Goal: Task Accomplishment & Management: Manage account settings

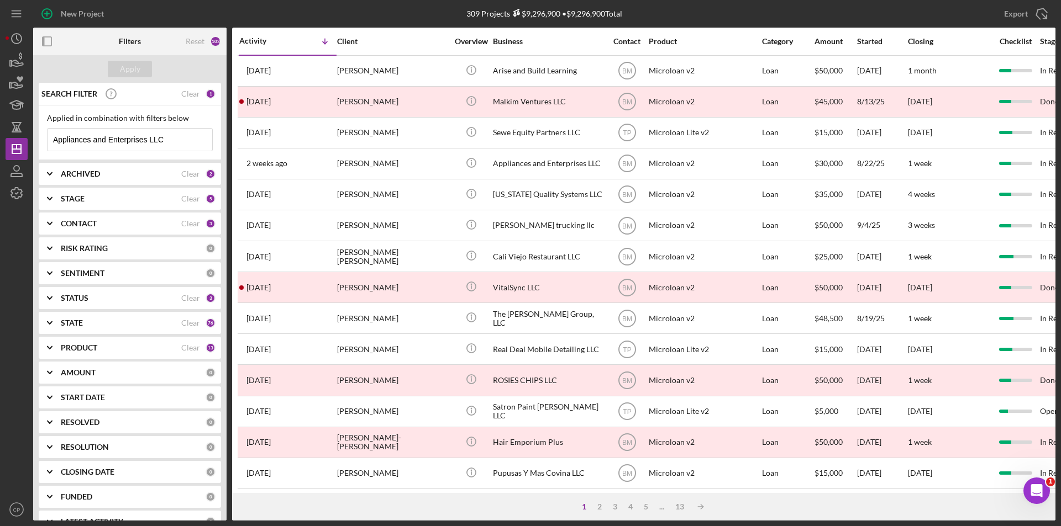
drag, startPoint x: 110, startPoint y: 141, endPoint x: -8, endPoint y: 142, distance: 118.2
click at [0, 142] on html "New Project 309 Projects $9,296,900 • $9,296,900 Total Appliances and Enterpris…" at bounding box center [530, 263] width 1061 height 526
paste input "Heavenly Floors, IN"
type input "Heavenly Floors, INC"
click at [135, 66] on div "Apply" at bounding box center [130, 69] width 20 height 17
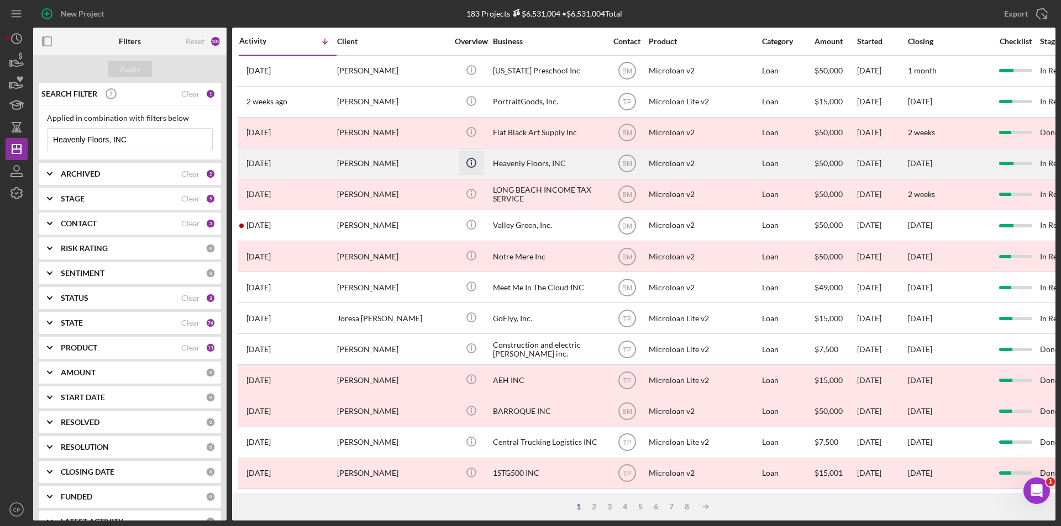
click at [474, 157] on icon "Icon/Info" at bounding box center [471, 162] width 25 height 25
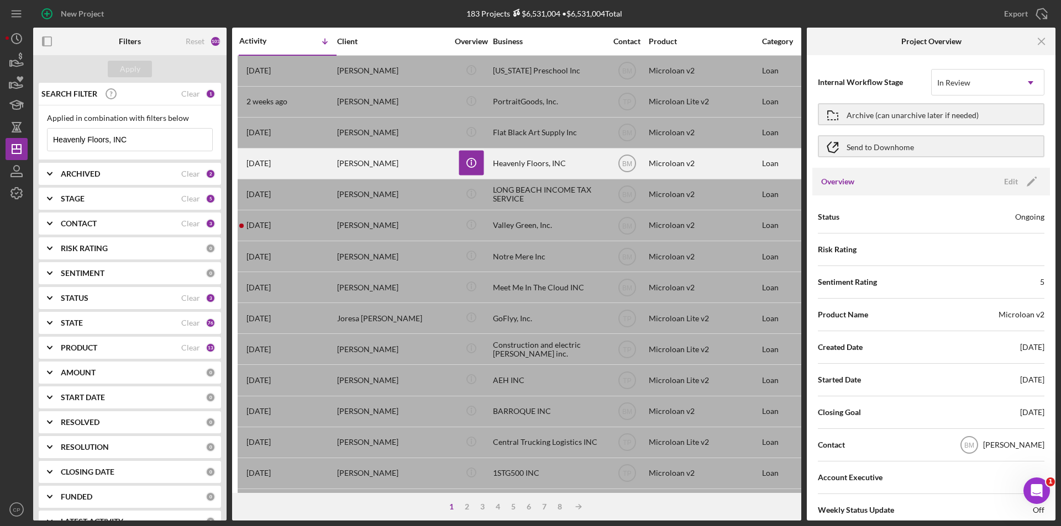
click at [569, 159] on div "Heavenly Floors, INC" at bounding box center [548, 163] width 110 height 29
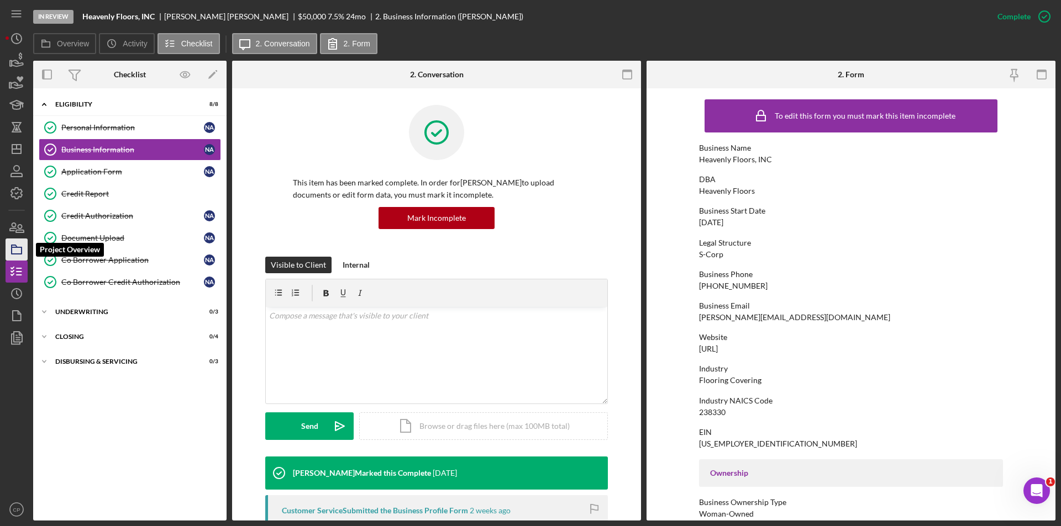
click at [14, 250] on icon "button" at bounding box center [17, 250] width 28 height 28
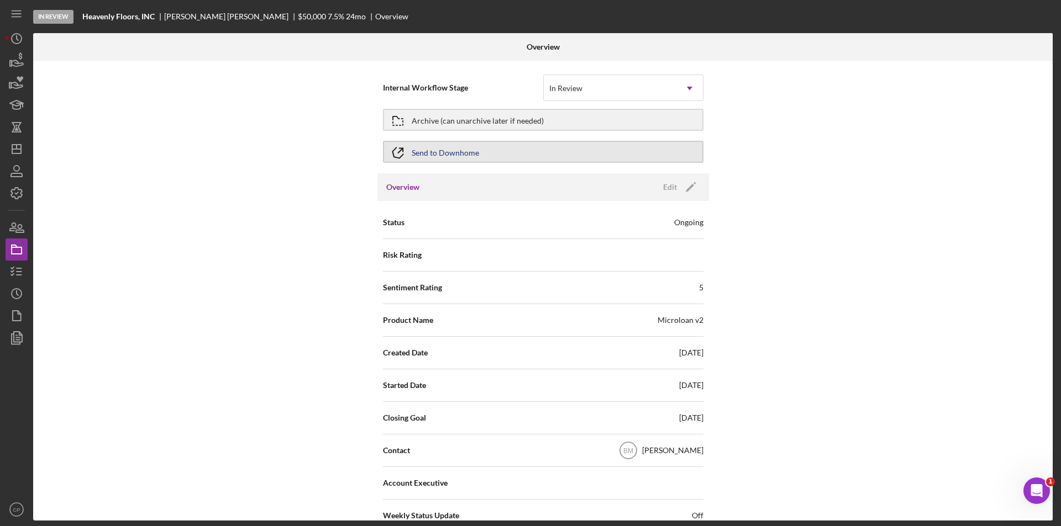
click at [541, 144] on button "Send to Downhome" at bounding box center [543, 152] width 320 height 22
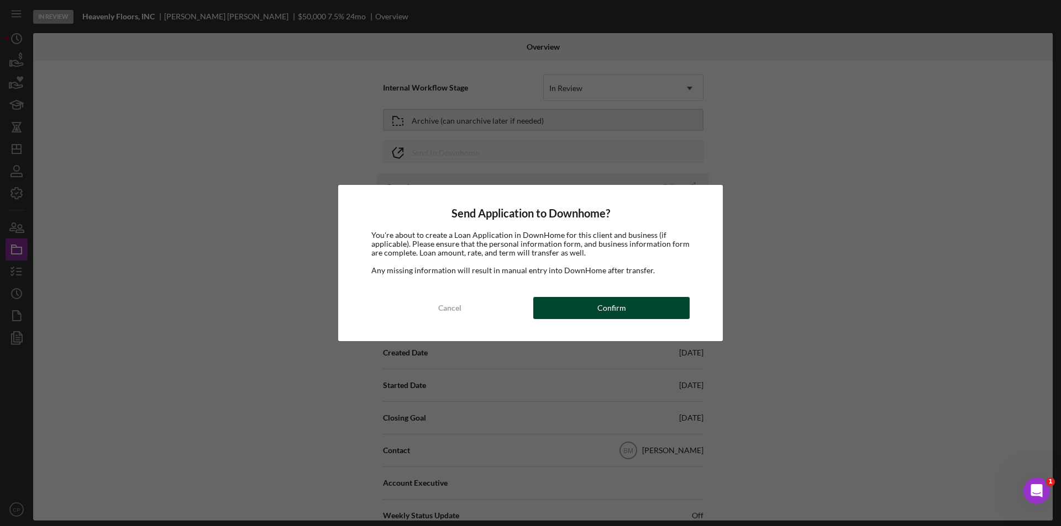
click at [619, 305] on div "Confirm" at bounding box center [611, 308] width 29 height 22
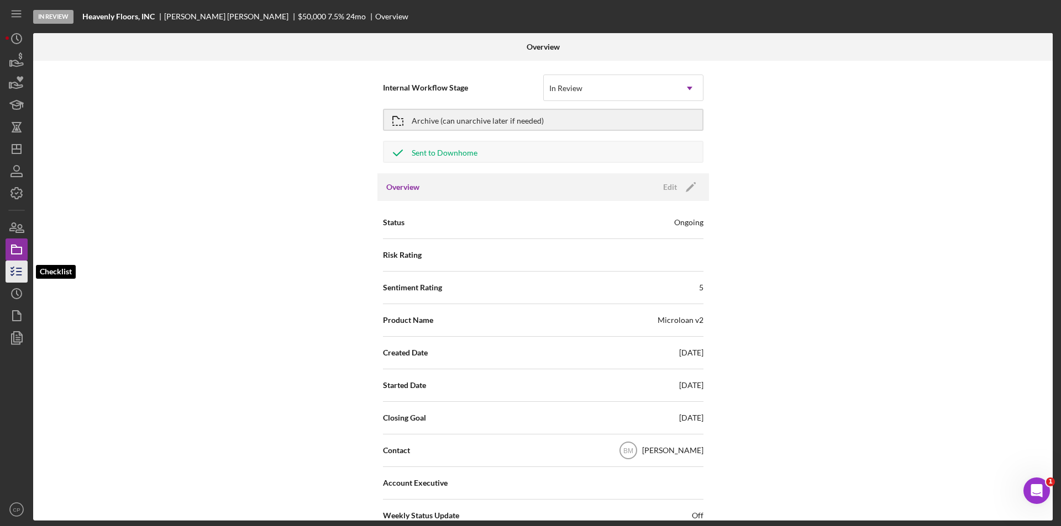
click at [17, 267] on icon "button" at bounding box center [17, 272] width 28 height 28
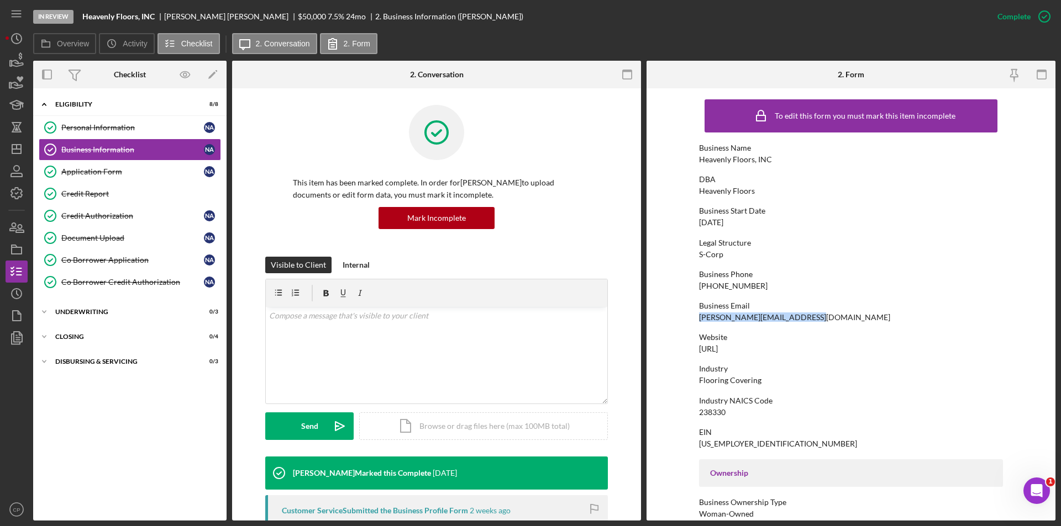
drag, startPoint x: 749, startPoint y: 320, endPoint x: 810, endPoint y: 320, distance: 60.8
click at [810, 320] on form "To edit this form you must mark this item incomplete Business Name Heavenly Flo…" at bounding box center [850, 304] width 409 height 433
click at [105, 276] on link "Co Borrower Credit Authorization Co Borrower Credit Authorization N A" at bounding box center [130, 282] width 182 height 22
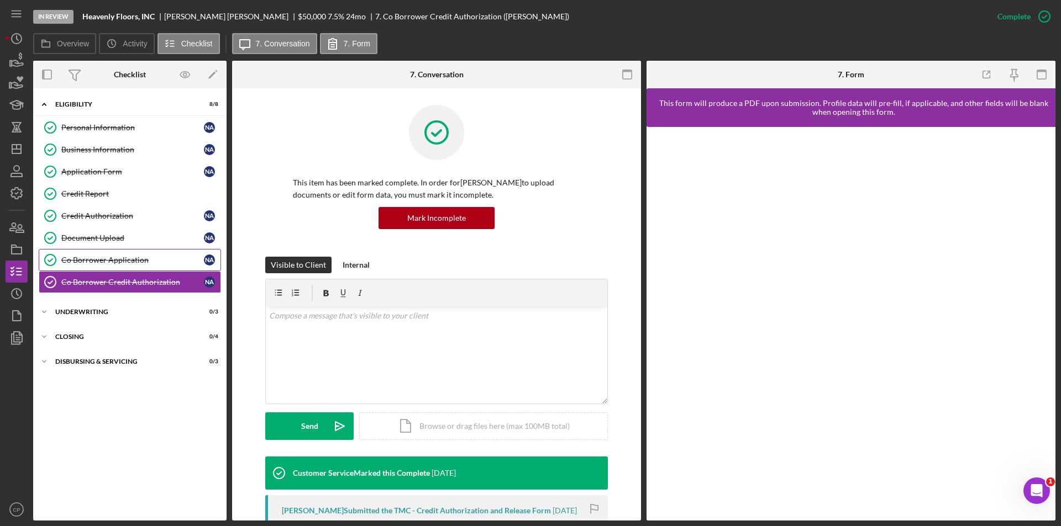
click at [110, 249] on link "Co Borrower Application Co Borrower Application N A" at bounding box center [130, 260] width 182 height 22
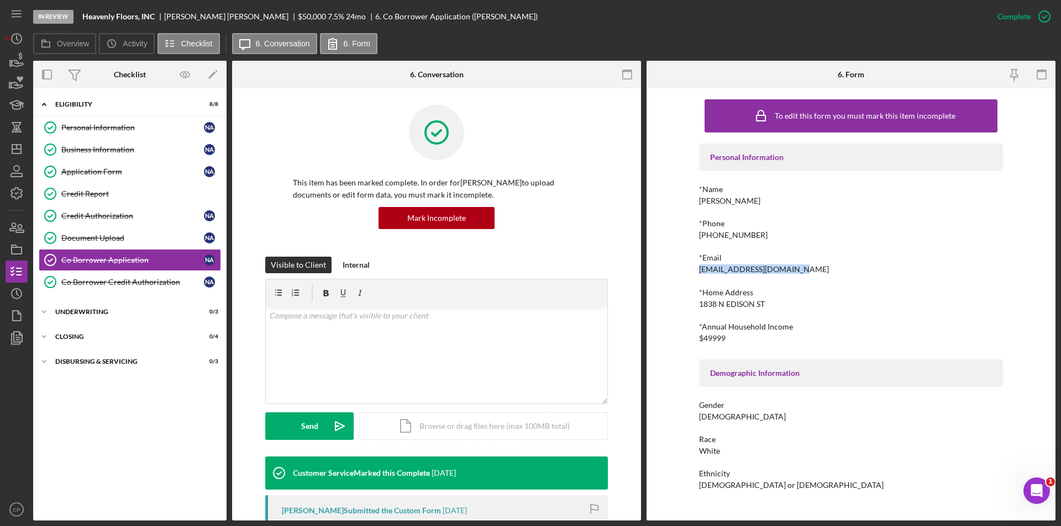
drag, startPoint x: 691, startPoint y: 272, endPoint x: 812, endPoint y: 272, distance: 120.4
click at [812, 272] on div "To edit this form you must mark this item incomplete Personal Information *Name…" at bounding box center [850, 304] width 409 height 433
copy div "[EMAIL_ADDRESS][DOMAIN_NAME]"
click at [97, 238] on div "Document Upload" at bounding box center [132, 238] width 143 height 9
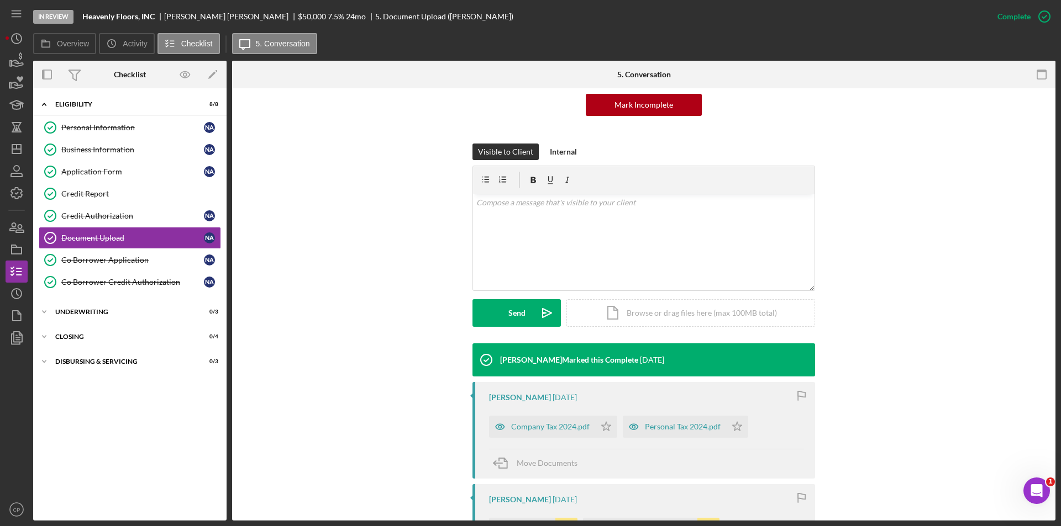
scroll to position [387, 0]
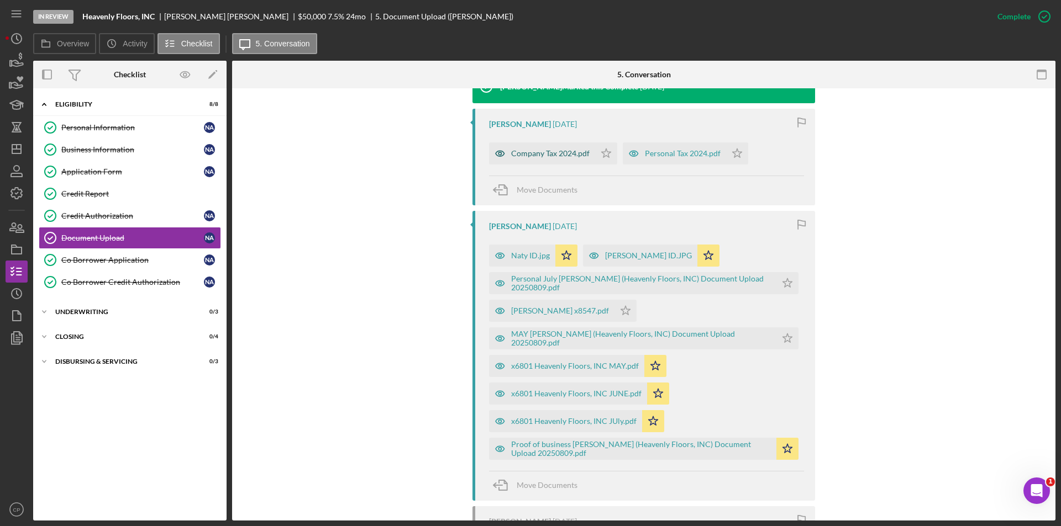
click at [532, 156] on div "Company Tax 2024.pdf" at bounding box center [550, 153] width 78 height 9
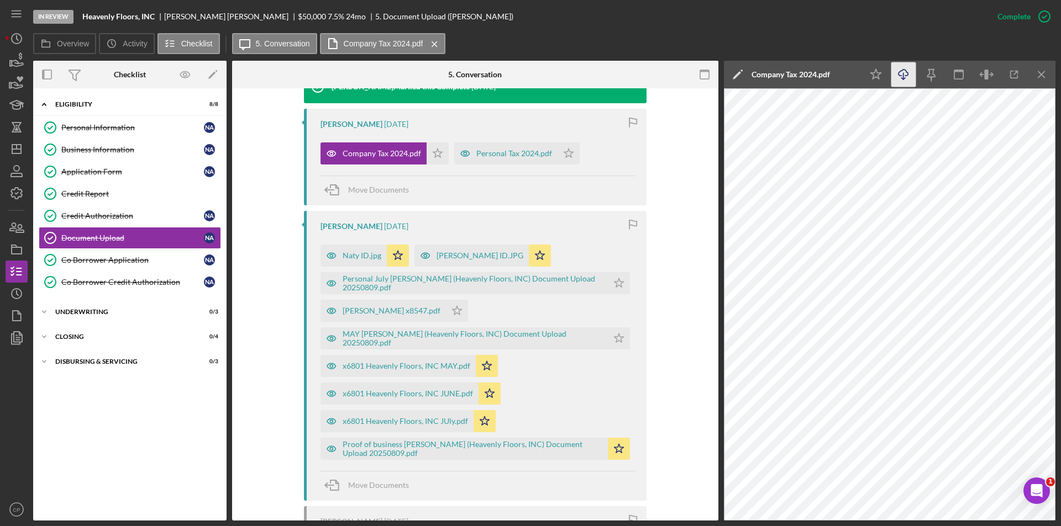
click at [895, 75] on icon "Icon/Download" at bounding box center [903, 74] width 25 height 25
click at [505, 154] on div "Personal Tax 2024.pdf" at bounding box center [514, 153] width 76 height 9
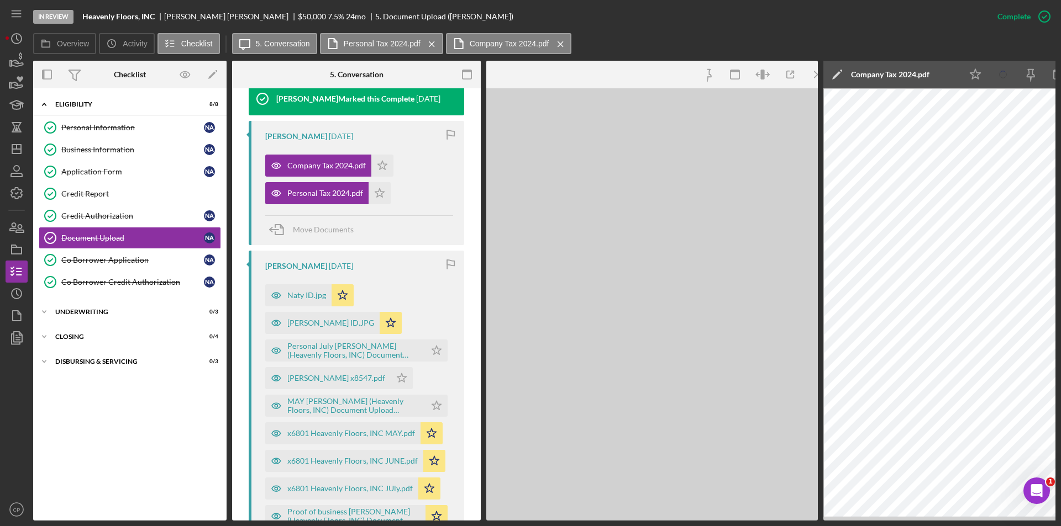
scroll to position [399, 0]
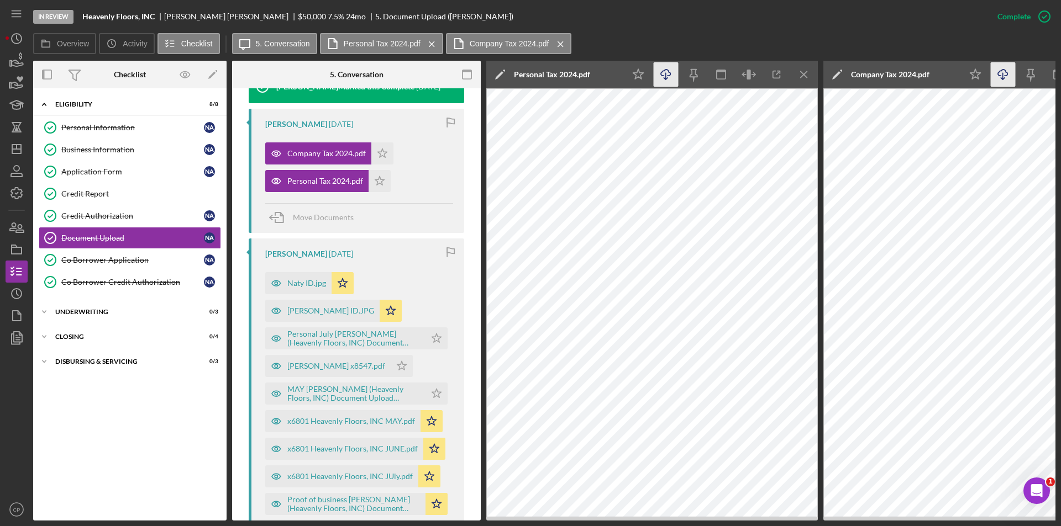
click at [663, 72] on icon "Icon/Download" at bounding box center [666, 74] width 25 height 25
click at [1008, 77] on icon "Icon/Download" at bounding box center [1003, 74] width 25 height 25
click at [291, 282] on div "Naty ID.jpg" at bounding box center [306, 283] width 39 height 9
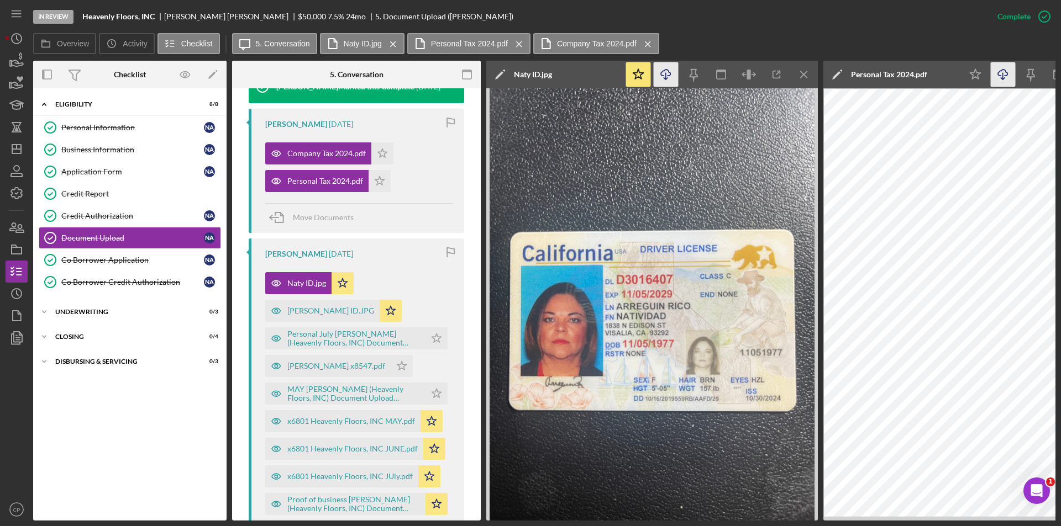
click at [666, 75] on line "button" at bounding box center [666, 76] width 0 height 6
click at [304, 312] on div "[PERSON_NAME] ID.JPG" at bounding box center [330, 311] width 87 height 9
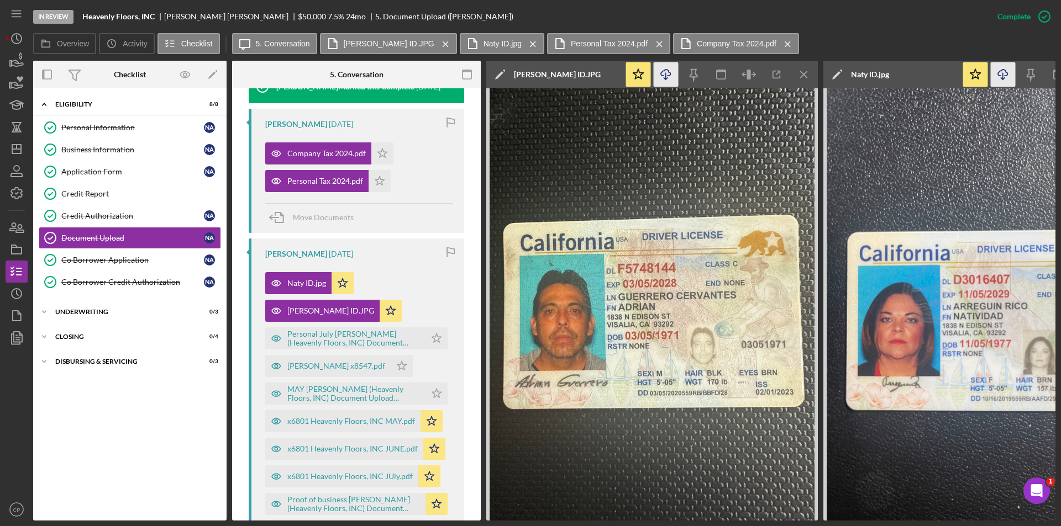
click at [666, 78] on line "button" at bounding box center [666, 76] width 0 height 6
click at [303, 345] on div "Personal July [PERSON_NAME] (Heavenly Floors, INC) Document Upload 20250809.pdf" at bounding box center [353, 339] width 133 height 18
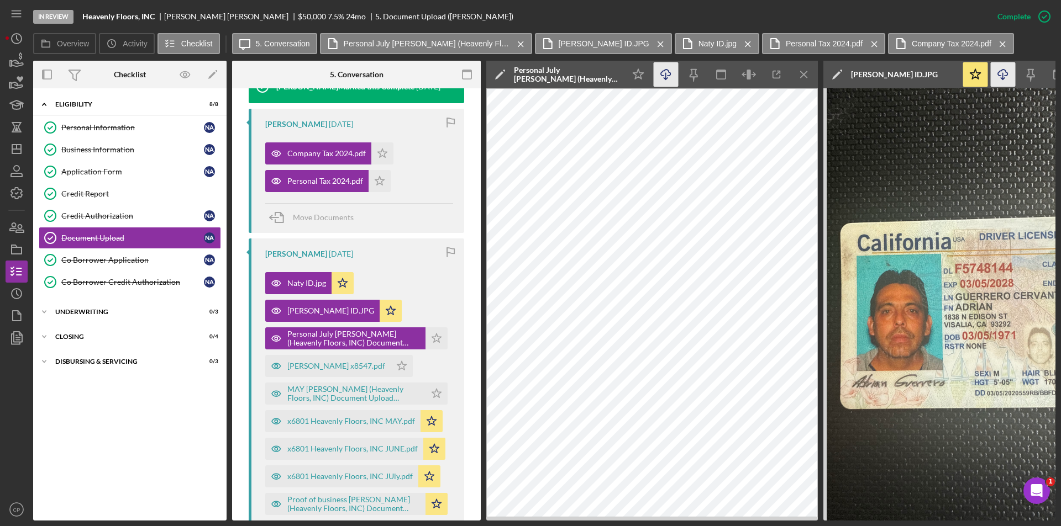
click at [658, 81] on icon "Icon/Download" at bounding box center [666, 74] width 25 height 25
click at [300, 367] on div "[PERSON_NAME] x8547.pdf" at bounding box center [336, 366] width 98 height 9
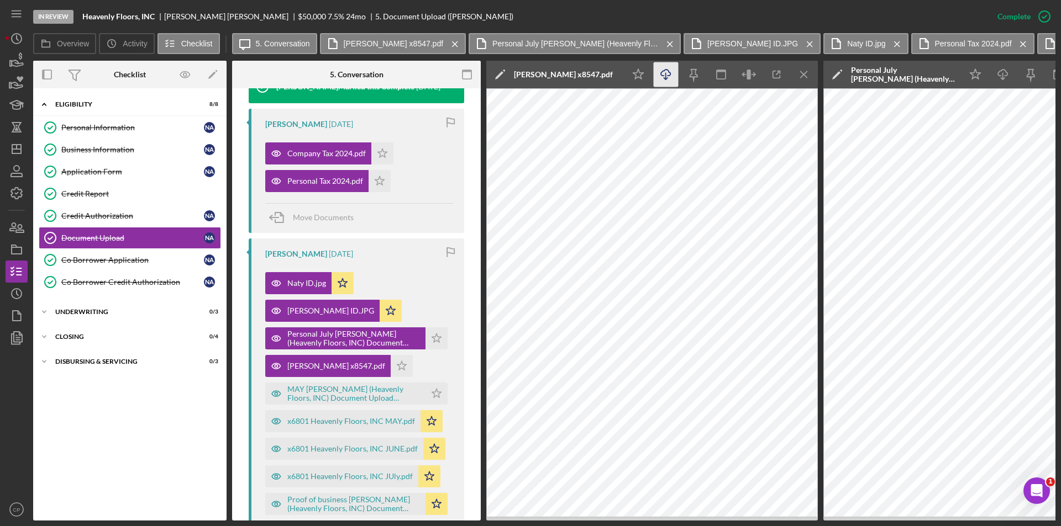
click at [660, 78] on icon "Icon/Download" at bounding box center [666, 74] width 25 height 25
click at [316, 388] on div "MAY [PERSON_NAME] (Heavenly Floors, INC) Document Upload 20250809.pdf" at bounding box center [353, 394] width 133 height 18
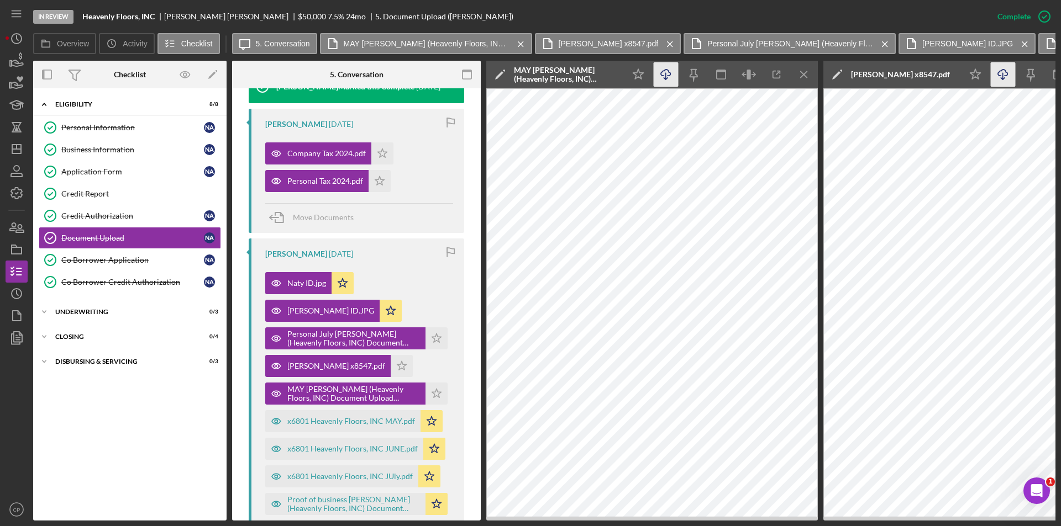
click at [662, 77] on icon "Icon/Download" at bounding box center [666, 74] width 25 height 25
click at [310, 426] on div "x6801 Heavenly Floors, INC MAY.pdf" at bounding box center [351, 421] width 128 height 9
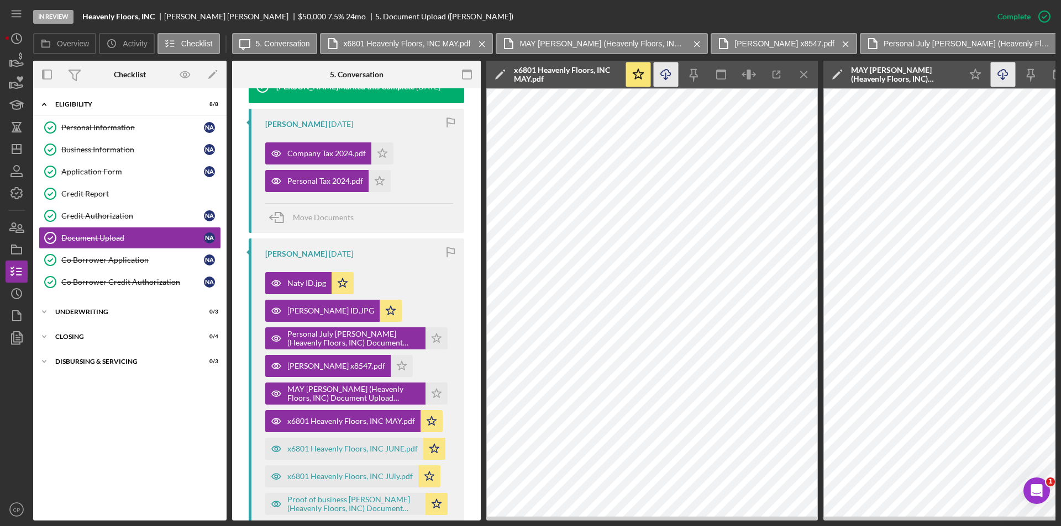
click at [664, 83] on icon "Icon/Download" at bounding box center [666, 74] width 25 height 25
drag, startPoint x: 316, startPoint y: 449, endPoint x: 326, endPoint y: 438, distance: 15.6
click at [316, 449] on div "x6801 Heavenly Floors, INC JUNE.pdf" at bounding box center [352, 449] width 130 height 9
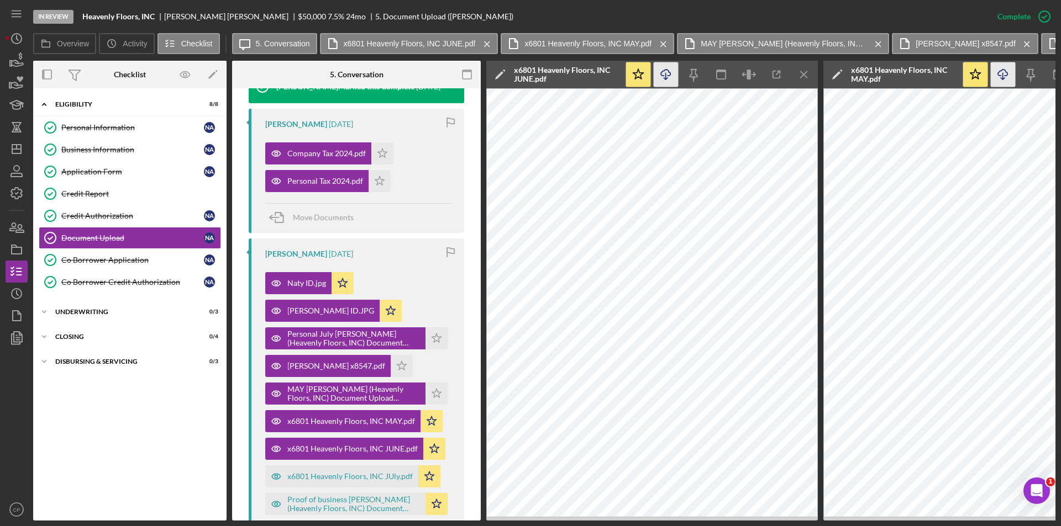
click at [662, 75] on icon "Icon/Download" at bounding box center [666, 74] width 25 height 25
click at [329, 476] on div "x6801 Heavenly Floors, INC JUly.pdf" at bounding box center [349, 476] width 125 height 9
click at [666, 76] on line "button" at bounding box center [666, 76] width 0 height 6
click at [334, 507] on div "Proof of business [PERSON_NAME] (Heavenly Floors, INC) Document Upload 20250809…" at bounding box center [353, 505] width 133 height 18
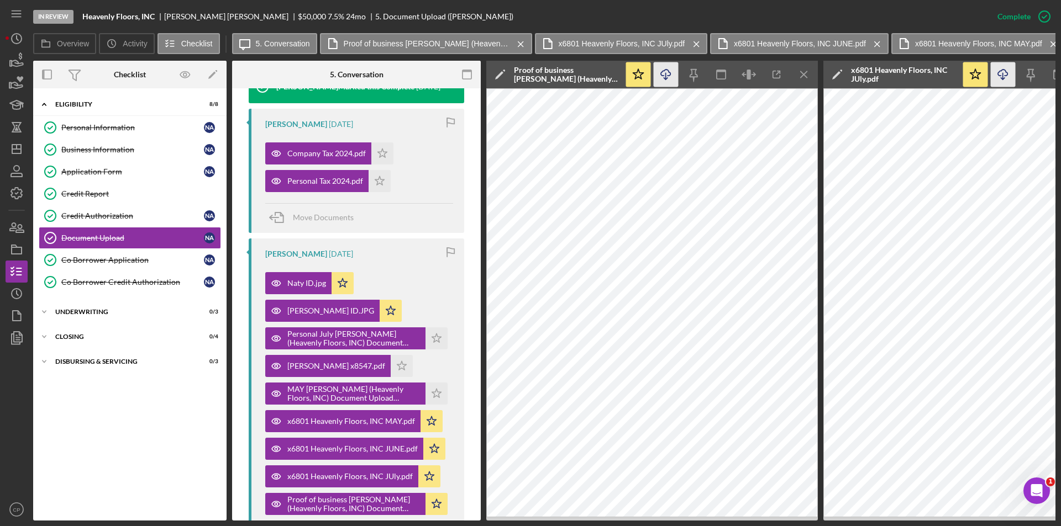
click at [668, 80] on icon "Icon/Download" at bounding box center [666, 74] width 25 height 25
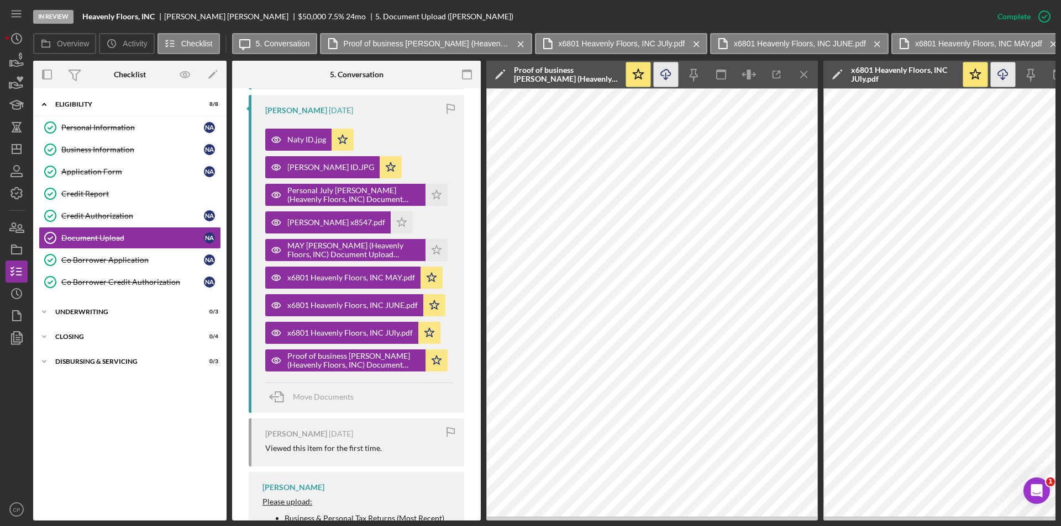
scroll to position [620, 0]
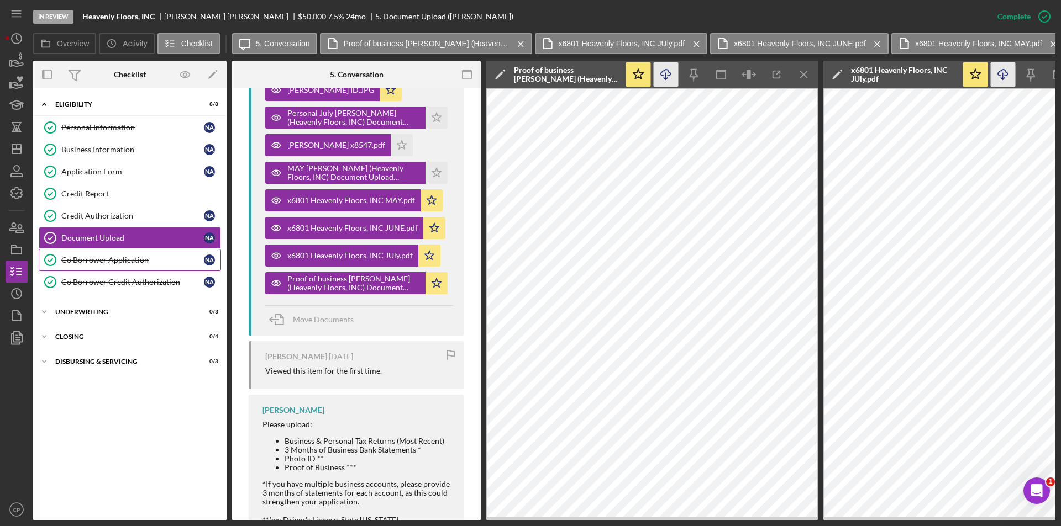
click at [84, 262] on div "Co Borrower Application" at bounding box center [132, 260] width 143 height 9
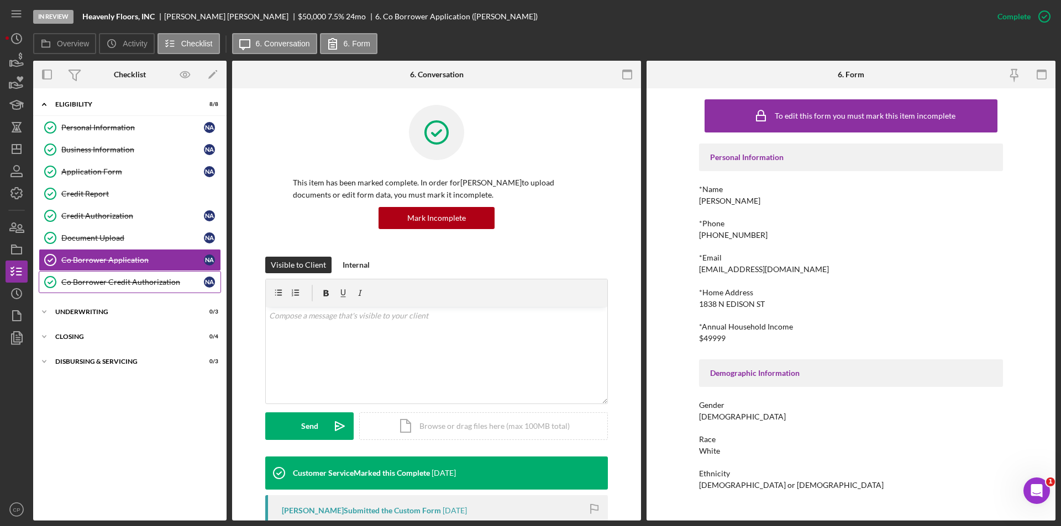
click at [87, 287] on link "Co Borrower Credit Authorization Co Borrower Credit Authorization N A" at bounding box center [130, 282] width 182 height 22
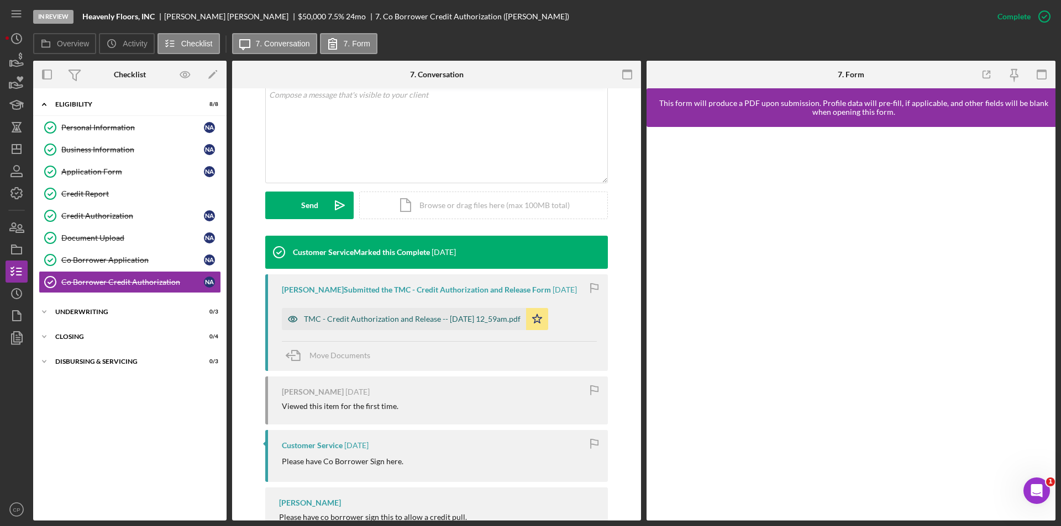
click at [396, 330] on div "TMC - Credit Authorization and Release -- [DATE] 12_59am.pdf" at bounding box center [404, 319] width 244 height 22
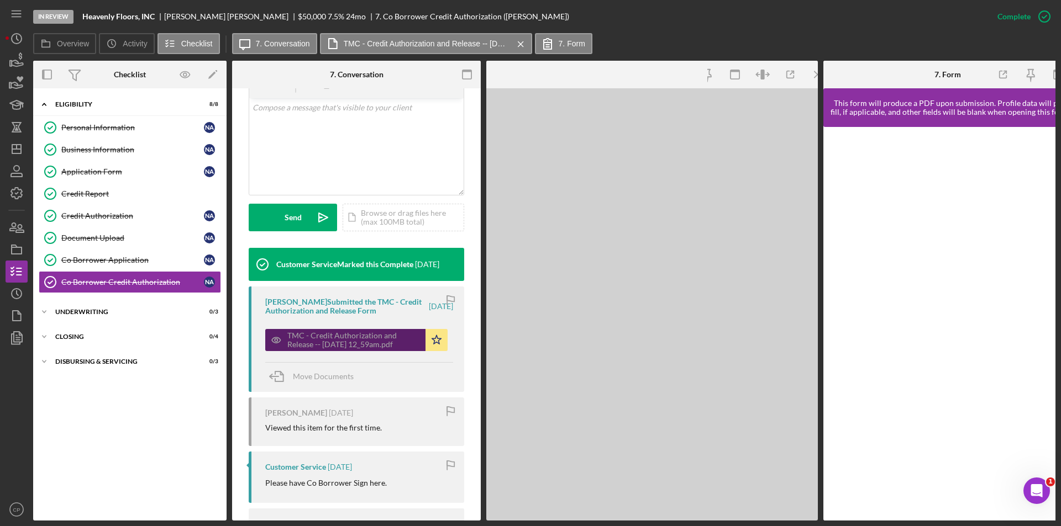
scroll to position [234, 0]
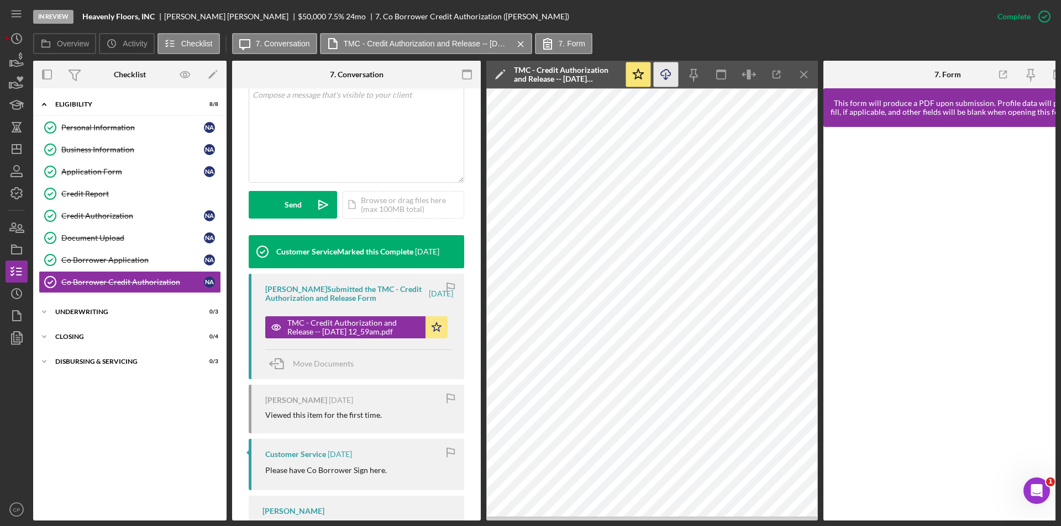
click at [663, 74] on icon "Icon/Download" at bounding box center [666, 74] width 25 height 25
